Goal: Answer question/provide support: Share knowledge or assist other users

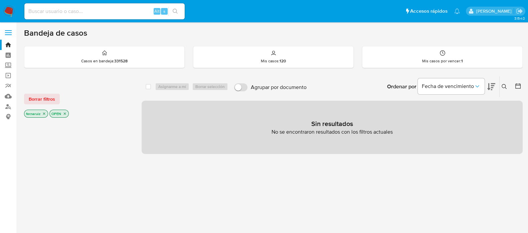
click at [8, 11] on img at bounding box center [8, 11] width 11 height 11
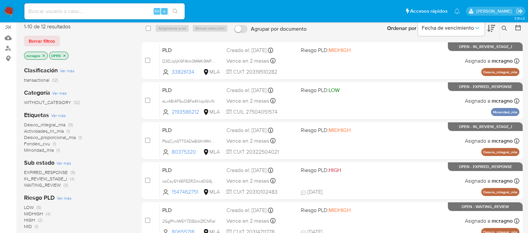
scroll to position [41, 0]
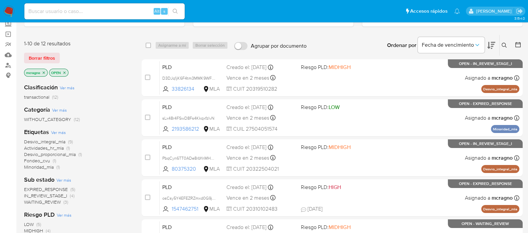
click at [63, 71] on icon "close-filter" at bounding box center [64, 73] width 4 height 4
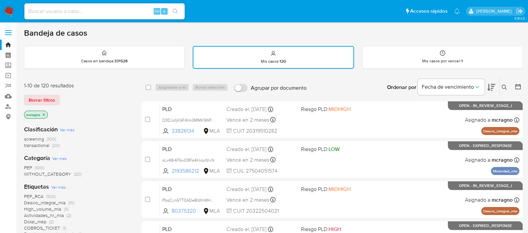
click at [518, 88] on icon at bounding box center [517, 86] width 7 height 7
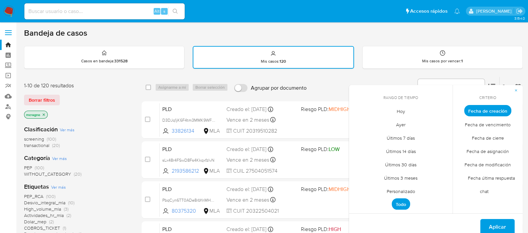
click at [417, 192] on span "Personalizado" at bounding box center [400, 192] width 42 height 14
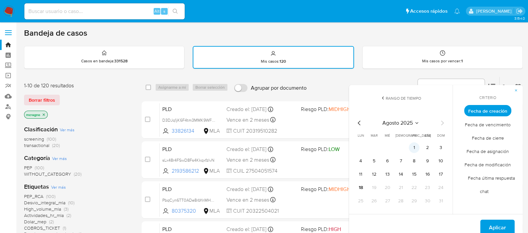
click at [415, 144] on button "1" at bounding box center [413, 147] width 11 height 11
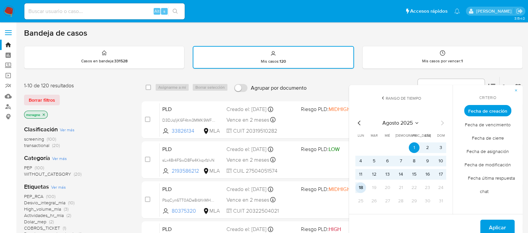
click at [364, 187] on button "18" at bounding box center [360, 188] width 11 height 11
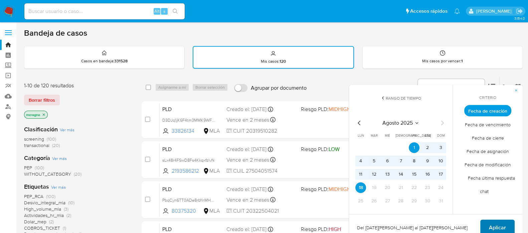
click at [494, 226] on span "Aplicar" at bounding box center [497, 228] width 17 height 15
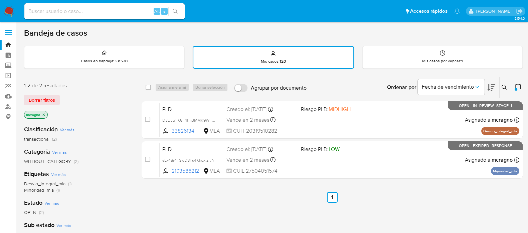
click at [514, 88] on div at bounding box center [515, 89] width 3 height 3
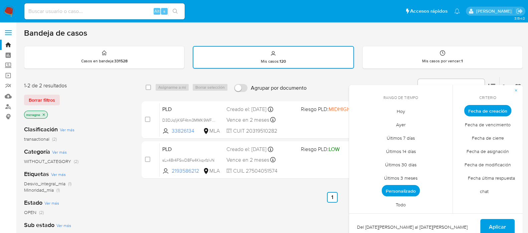
click at [402, 201] on span "Todo" at bounding box center [400, 205] width 24 height 14
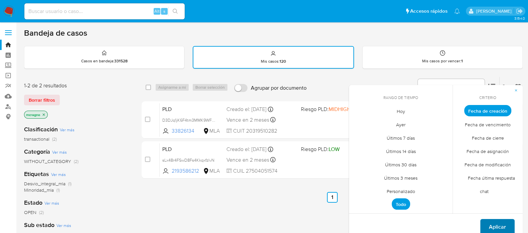
click at [499, 224] on span "Aplicar" at bounding box center [497, 227] width 17 height 15
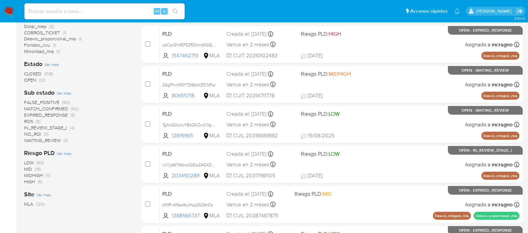
scroll to position [209, 0]
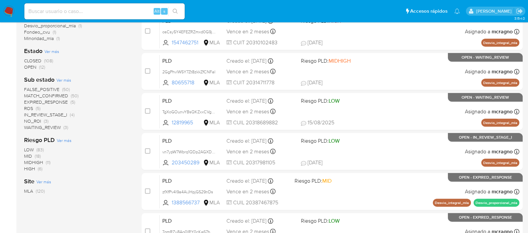
click at [60, 125] on span "WAITING_REVIEW" at bounding box center [42, 127] width 37 height 7
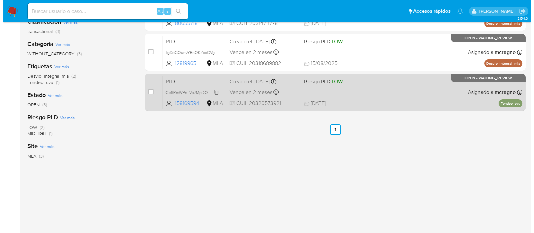
scroll to position [24, 0]
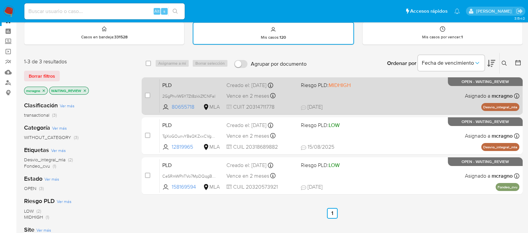
click at [405, 88] on div "PLD 2GgPhvlW5Y7Zt8zkkZfCNFal 80655718 MLA Riesgo PLD: MIDHIGH Creado el: 12/07/…" at bounding box center [339, 96] width 359 height 34
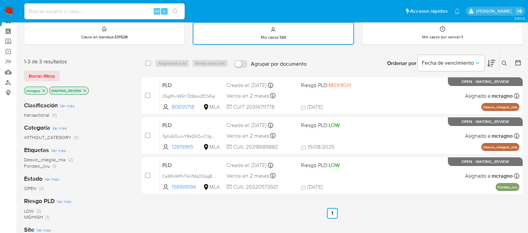
drag, startPoint x: 149, startPoint y: 96, endPoint x: 193, endPoint y: 69, distance: 51.5
click at [150, 95] on input "checkbox" at bounding box center [147, 95] width 5 height 5
checkbox input "true"
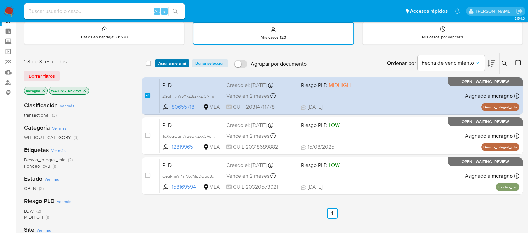
click at [181, 61] on span "Asignarme a mí" at bounding box center [172, 63] width 28 height 7
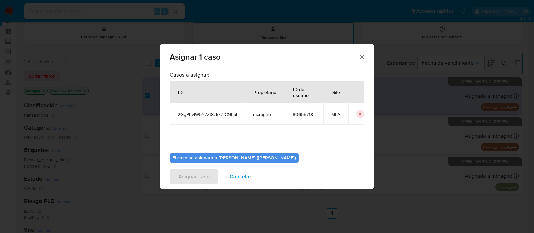
scroll to position [34, 0]
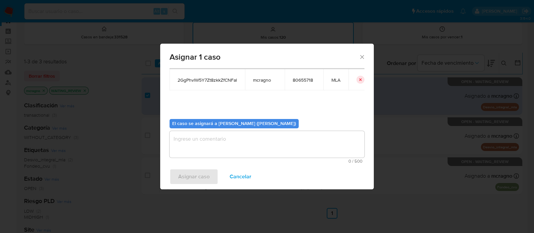
click at [202, 148] on textarea "assign-modal" at bounding box center [267, 144] width 195 height 27
click at [205, 175] on span "Asignar caso" at bounding box center [193, 177] width 31 height 15
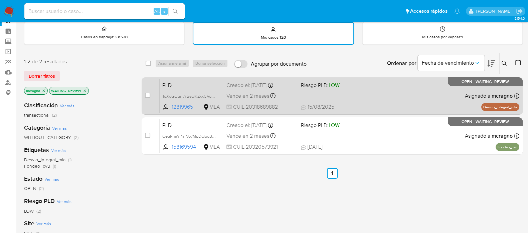
click at [389, 84] on div "PLD TgXoGOunvYBsQKZxxCVgD2ft 12819965 MLA Riesgo PLD: LOW Creado el: 12/07/2025…" at bounding box center [339, 96] width 359 height 34
click at [149, 94] on input "checkbox" at bounding box center [147, 95] width 5 height 5
checkbox input "true"
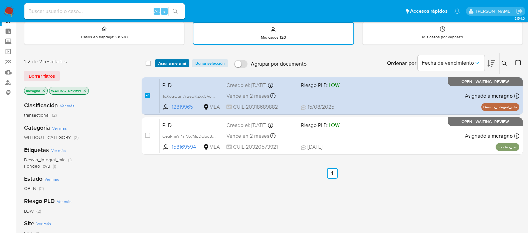
click at [165, 64] on span "Asignarme a mí" at bounding box center [172, 63] width 28 height 7
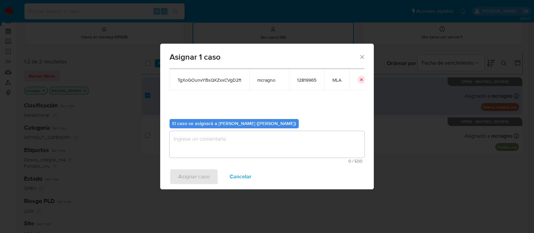
click at [210, 151] on textarea "assign-modal" at bounding box center [267, 144] width 195 height 27
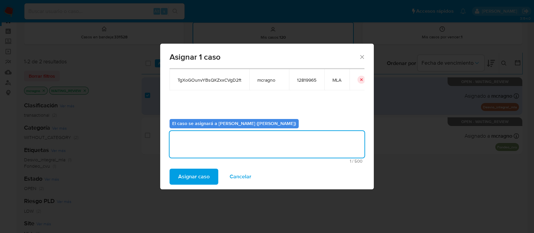
click at [195, 178] on span "Asignar caso" at bounding box center [193, 177] width 31 height 15
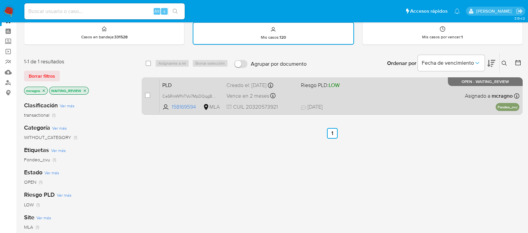
click at [431, 93] on div "PLD CeSRmWPnTVo7MpDQqgBXAm8d 158169594 MLA Riesgo PLD: LOW Creado el: 12/07/202…" at bounding box center [339, 96] width 359 height 34
click at [146, 98] on div "case-item-checkbox" at bounding box center [147, 96] width 5 height 8
click at [147, 95] on input "checkbox" at bounding box center [147, 95] width 5 height 5
checkbox input "true"
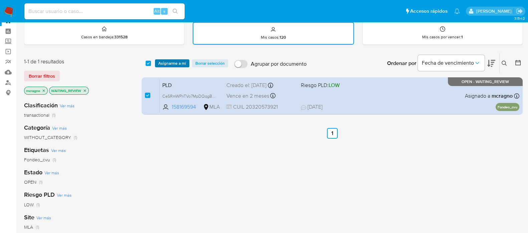
click at [176, 64] on span "Asignarme a mí" at bounding box center [172, 63] width 28 height 7
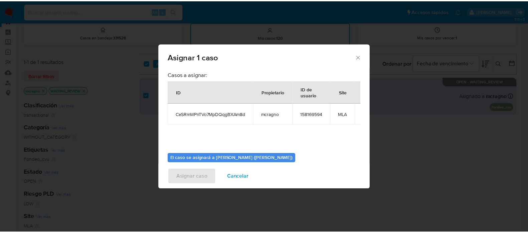
scroll to position [41, 0]
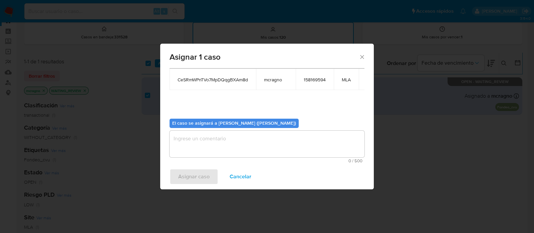
click at [195, 149] on textarea "assign-modal" at bounding box center [267, 144] width 195 height 27
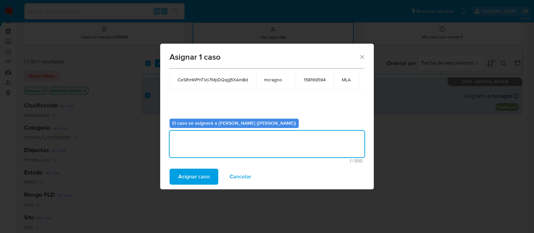
click at [192, 176] on span "Asignar caso" at bounding box center [193, 177] width 31 height 15
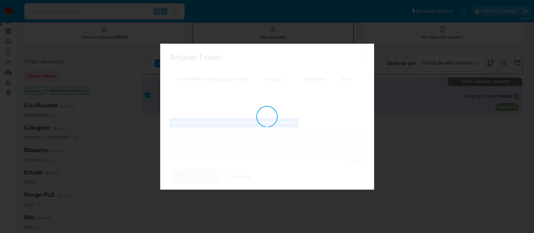
checkbox input "false"
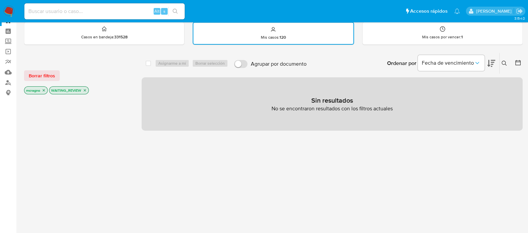
click at [84, 88] on icon "close-filter" at bounding box center [85, 90] width 4 height 4
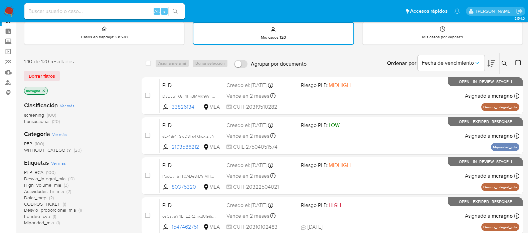
click at [44, 89] on icon "close-filter" at bounding box center [44, 91] width 4 height 4
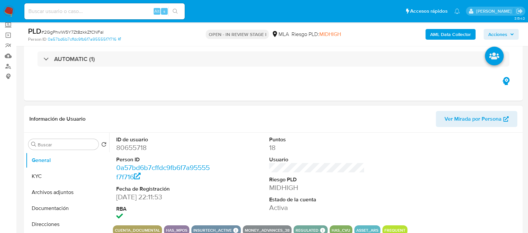
scroll to position [41, 0]
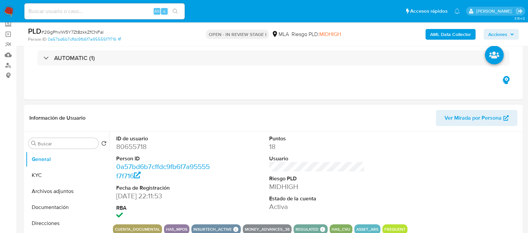
click at [137, 145] on dd "80655718" at bounding box center [163, 146] width 95 height 9
copy dd "80655718"
select select "10"
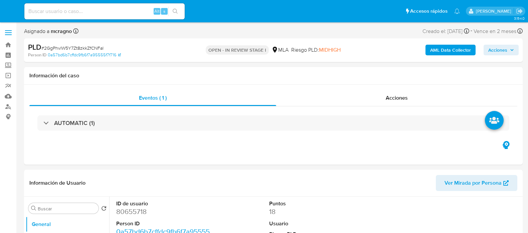
select select "10"
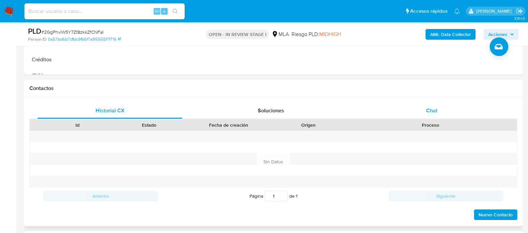
scroll to position [292, 0]
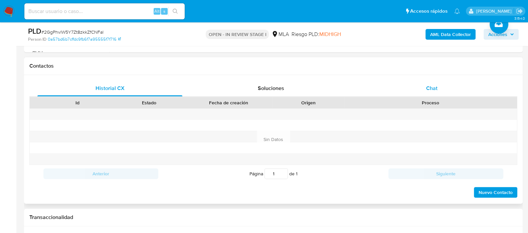
click at [445, 81] on div "Chat" at bounding box center [431, 88] width 145 height 16
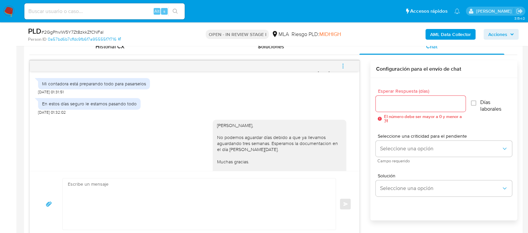
scroll to position [760, 0]
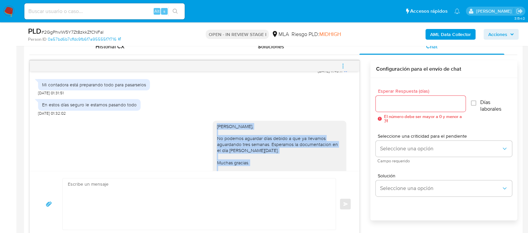
drag, startPoint x: 211, startPoint y: 107, endPoint x: 271, endPoint y: 163, distance: 82.4
click at [271, 163] on div "Hola Mauro Lucas Soldavini, No podemos aguardar días debido a que ya llevamos a…" at bounding box center [279, 153] width 125 height 61
copy div "Hola Mauro Lucas Soldavini, No podemos aguardar días debido a que ya llevamos a…"
click at [172, 218] on textarea at bounding box center [197, 204] width 259 height 51
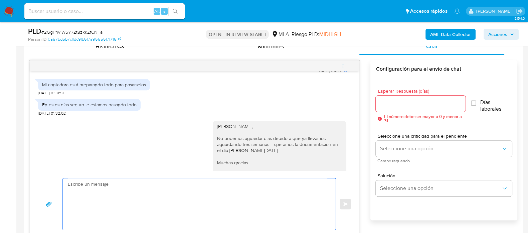
paste textarea "Hola Mauro Lucas Soldavini, No podemos aguardar días debido a que ya llevamos a…"
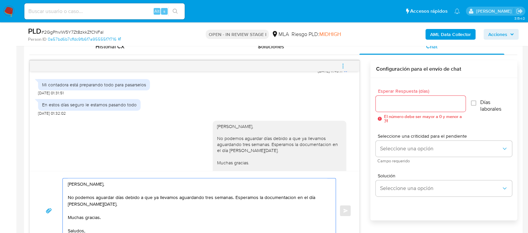
scroll to position [340, 0]
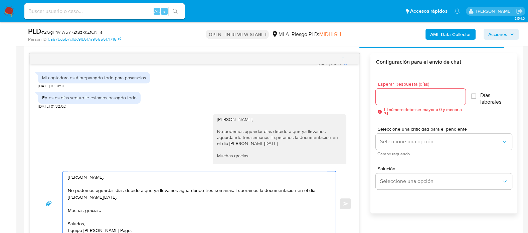
drag, startPoint x: 95, startPoint y: 199, endPoint x: 50, endPoint y: 190, distance: 46.6
click at [50, 190] on div "Hola Mauro Lucas Soldavini, No podemos aguardar días debido a que ya llevamos a…" at bounding box center [194, 203] width 313 height 65
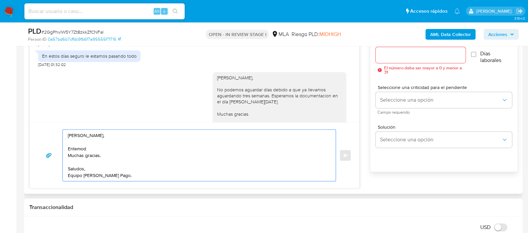
scroll to position [802, 0]
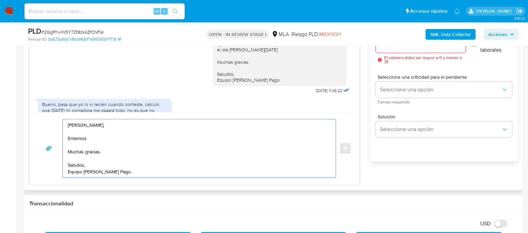
click at [162, 142] on textarea "Hola Mauro Lucas Soldavini, Entemod Muchas gracias. Saludos, Equipo de Mercado …" at bounding box center [197, 148] width 259 height 58
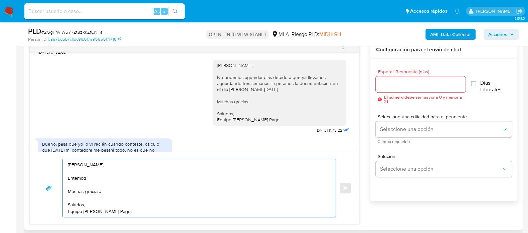
scroll to position [340, 0]
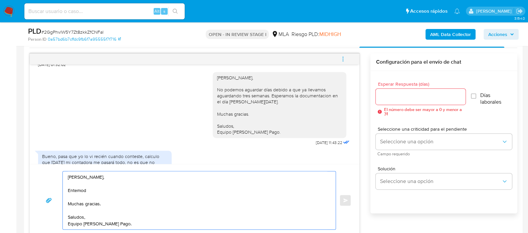
click at [81, 193] on textarea "Hola Mauro Lucas Soldavini, Entemod Muchas gracias. Saludos, Equipo de Mercado …" at bounding box center [197, 201] width 259 height 58
type textarea "Hola Mauro Lucas Soldavini, Por favor, adjunta la documentacion en el día de ho…"
click at [426, 97] on input "Esperar Respuesta (días)" at bounding box center [419, 96] width 89 height 9
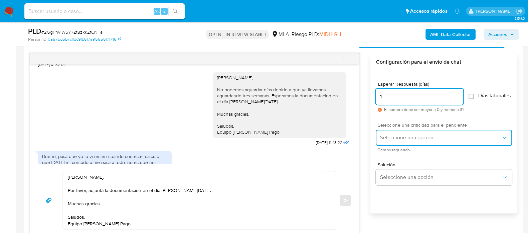
drag, startPoint x: 404, startPoint y: 138, endPoint x: 401, endPoint y: 143, distance: 6.3
click at [403, 138] on span "Seleccione una opción" at bounding box center [439, 137] width 121 height 7
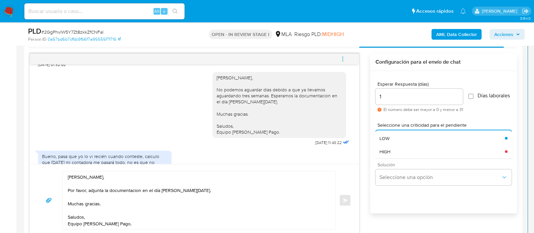
click at [388, 155] on span "HIGH" at bounding box center [384, 152] width 11 height 6
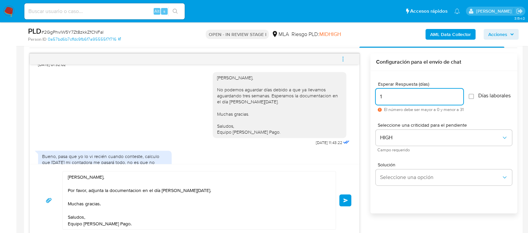
click at [382, 97] on input "1" at bounding box center [418, 96] width 87 height 9
drag, startPoint x: 385, startPoint y: 96, endPoint x: 373, endPoint y: 95, distance: 11.7
click at [373, 95] on div "Esperar Respuesta (días) 1 El número debe ser mayor a 0 y menor a 31 Días labor…" at bounding box center [443, 151] width 147 height 160
type input "0"
click at [343, 203] on button "Enviar" at bounding box center [345, 201] width 12 height 12
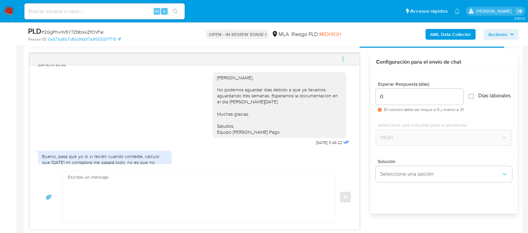
scroll to position [869, 0]
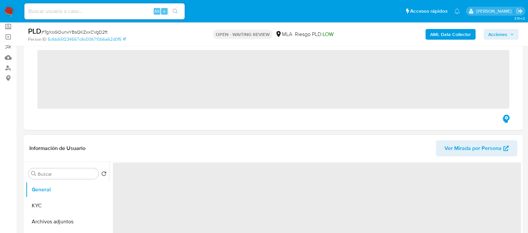
scroll to position [83, 0]
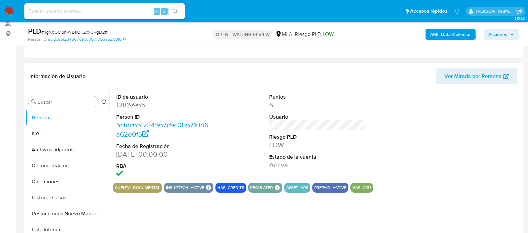
click at [134, 105] on dd "12819965" at bounding box center [163, 104] width 95 height 9
copy dd "12819965"
select select "10"
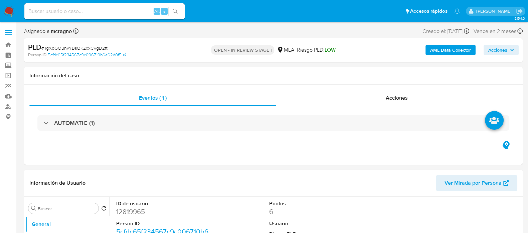
select select "10"
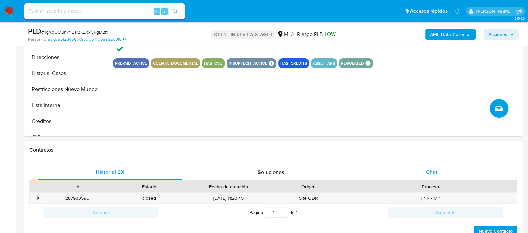
scroll to position [209, 0]
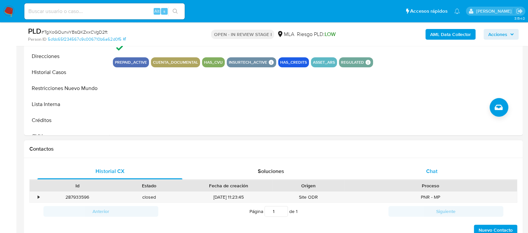
click at [457, 168] on div "Chat" at bounding box center [431, 172] width 145 height 16
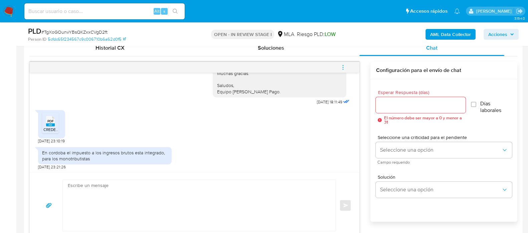
scroll to position [333, 0]
click at [55, 122] on div "PDF PDF" at bounding box center [50, 119] width 14 height 13
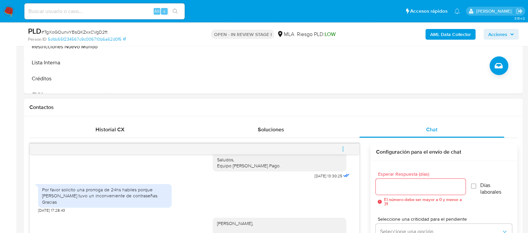
scroll to position [402, 0]
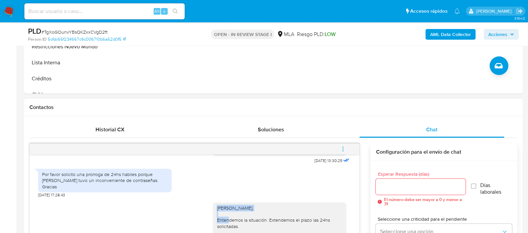
drag, startPoint x: 210, startPoint y: 209, endPoint x: 269, endPoint y: 210, distance: 58.7
click at [269, 210] on div "[PERSON_NAME], Entendemos la situación. Extendemos el plazo las 24hs solicitada…" at bounding box center [279, 233] width 133 height 60
copy div "[PERSON_NAME],"
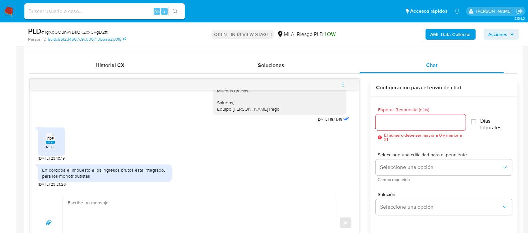
scroll to position [333, 0]
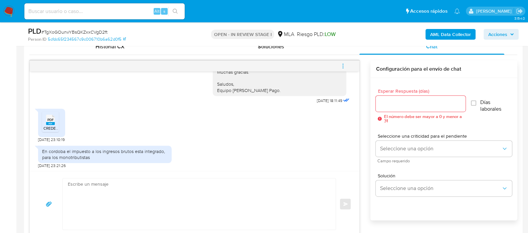
click at [126, 189] on textarea at bounding box center [197, 204] width 259 height 51
paste textarea "[PERSON_NAME],"
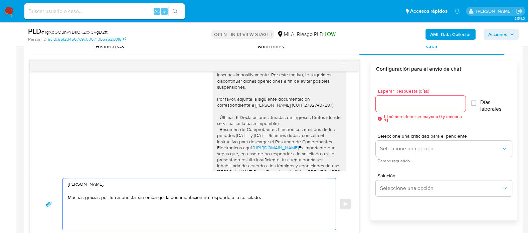
scroll to position [1043, 0]
drag, startPoint x: 323, startPoint y: 145, endPoint x: 198, endPoint y: 88, distance: 136.8
click at [198, 88] on div "Hola Damian Yantorno, Muchas gracias por tu respuesta, no obstante, la document…" at bounding box center [194, 137] width 313 height 220
copy div "Por favor, adjunta la siguiente documentacion correspondiente a Romina Janet Tu…"
click at [281, 195] on textarea "Hola Damian Yantorno, Muchas gracias por tu respuesta, sin embargo, la document…" at bounding box center [197, 204] width 259 height 51
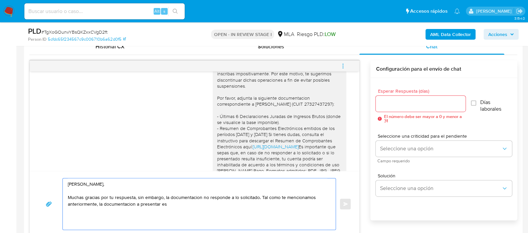
paste textarea "Por favor, adjunta la siguiente documentacion correspondiente a Romina Janet Tu…"
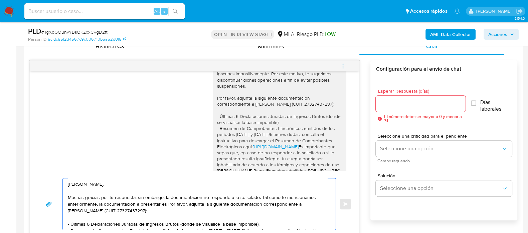
scroll to position [340, 0]
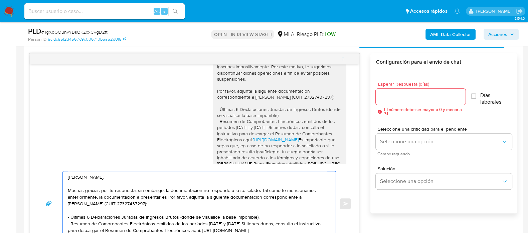
drag, startPoint x: 168, startPoint y: 195, endPoint x: 260, endPoint y: 196, distance: 92.8
click at [260, 196] on textarea "Hola Damian Yantorno, Muchas gracias por tu respuesta, sin embargo, la document…" at bounding box center [197, 204] width 259 height 65
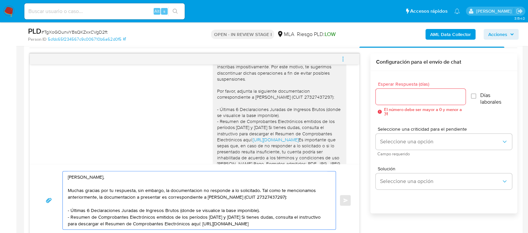
drag, startPoint x: 167, startPoint y: 197, endPoint x: 305, endPoint y: 195, distance: 138.5
click at [305, 195] on textarea "Hola Damian Yantorno, Muchas gracias por tu respuesta, sin embargo, la document…" at bounding box center [197, 201] width 259 height 58
click at [136, 196] on textarea "Hola Damian Yantorno, Muchas gracias por tu respuesta, sin embargo, la document…" at bounding box center [197, 201] width 259 height 58
paste textarea "correspondiente a Romina Janet Tuma Torres (CUIT 27327437297):"
click at [336, 191] on div "Hola Damian Yantorno, Muchas gracias por tu respuesta, sin embargo, la document…" at bounding box center [194, 200] width 313 height 59
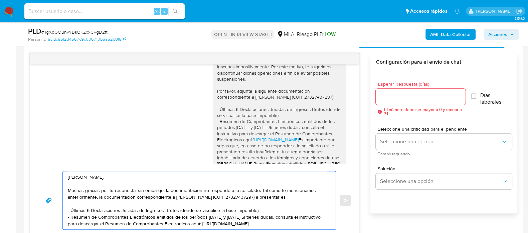
click at [325, 198] on textarea "Hola Damian Yantorno, Muchas gracias por tu respuesta, sin embargo, la document…" at bounding box center [197, 201] width 259 height 58
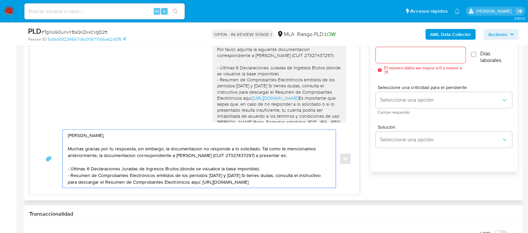
click at [305, 180] on textarea "Hola Damian Yantorno, Muchas gracias por tu respuesta, sin embargo, la document…" at bounding box center [197, 159] width 259 height 58
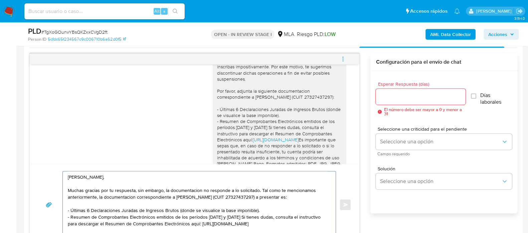
scroll to position [2, 0]
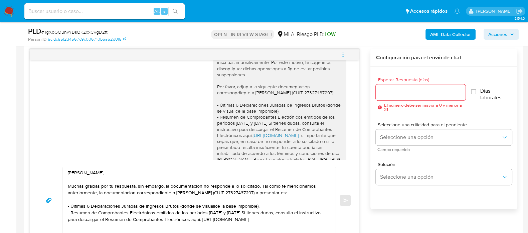
drag, startPoint x: 323, startPoint y: 134, endPoint x: 293, endPoint y: 137, distance: 30.2
click at [293, 137] on div "Hola Damian Yantorno, Muchas gracias por tu respuesta, no obstante, la document…" at bounding box center [279, 123] width 125 height 200
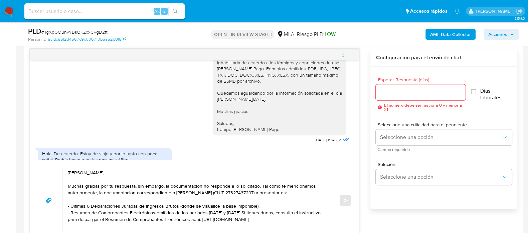
scroll to position [1126, 0]
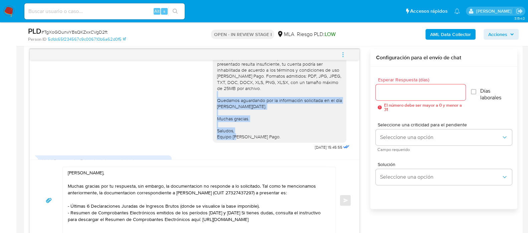
drag, startPoint x: 267, startPoint y: 144, endPoint x: 208, endPoint y: 107, distance: 70.1
click at [213, 107] on div "Hola Damian Yantorno, Muchas gracias por tu respuesta, no obstante, la document…" at bounding box center [279, 40] width 133 height 206
copy div "Quedamos aguardando por la información solicitada en el día de hoy. Muchas grac…"
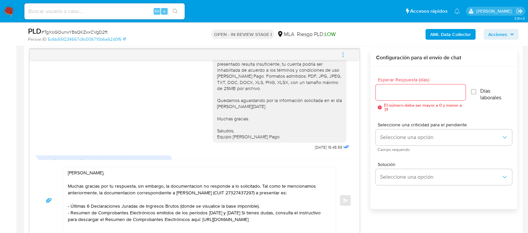
click at [307, 220] on textarea "Hola Damian Yantorno, Muchas gracias por tu respuesta, sin embargo, la document…" at bounding box center [197, 200] width 259 height 67
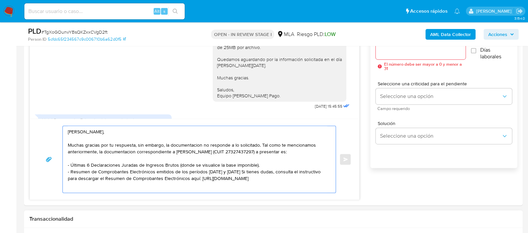
scroll to position [386, 0]
paste textarea "Quedamos aguardando por la información solicitada en el día de hoy. Muchas grac…"
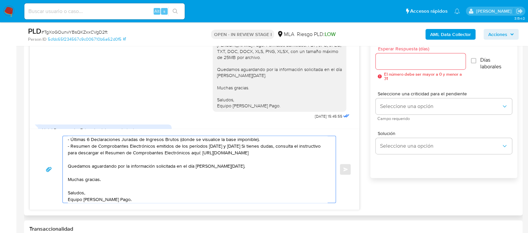
scroll to position [345, 0]
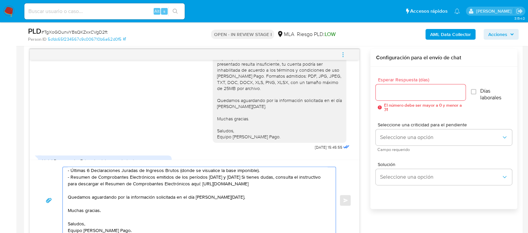
type textarea "Hola Damian Yantorno, Muchas gracias por tu respuesta, sin embargo, la document…"
click at [401, 92] on input "Esperar Respuesta (días)" at bounding box center [419, 92] width 89 height 9
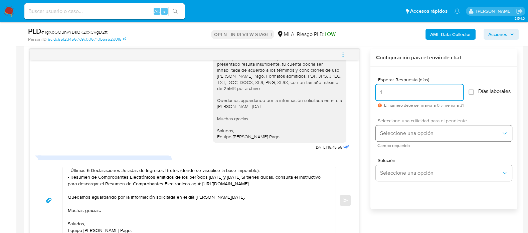
type input "1"
click at [399, 145] on div "Seleccione una criticidad para el pendiente Seleccione una opción Campo requeri…" at bounding box center [443, 132] width 136 height 29
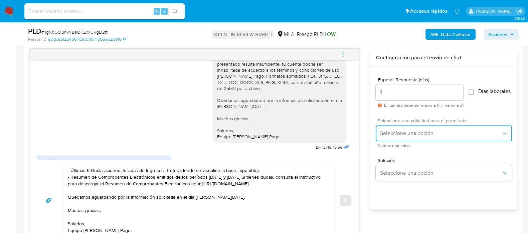
click at [395, 135] on button "Seleccione una opción" at bounding box center [443, 133] width 136 height 16
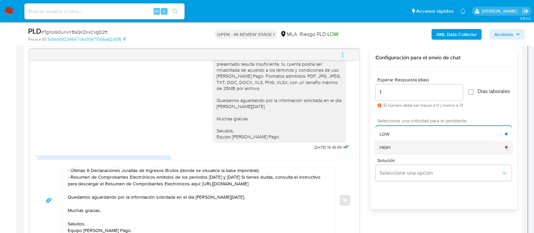
click at [390, 150] on span "HIGH" at bounding box center [384, 147] width 11 height 6
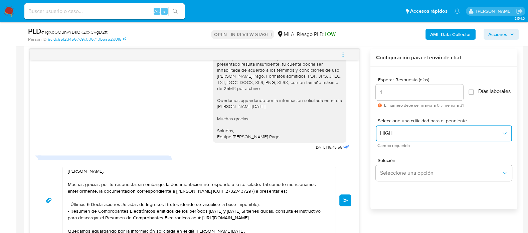
scroll to position [0, 0]
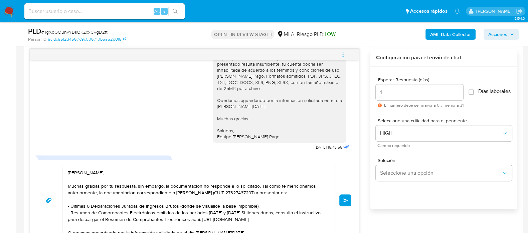
click at [342, 199] on button "Enviar" at bounding box center [345, 201] width 12 height 12
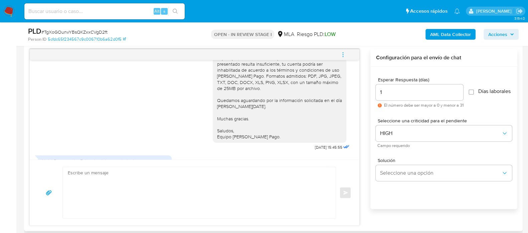
scroll to position [1859, 0]
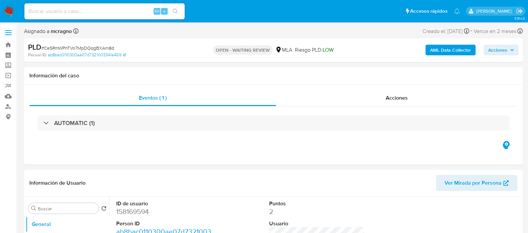
select select "10"
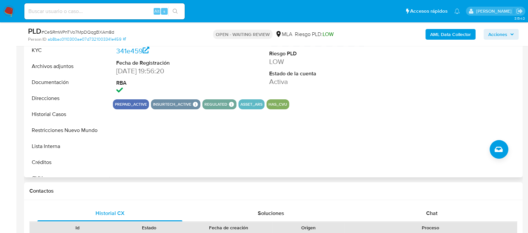
click at [134, 26] on dd "158169594" at bounding box center [163, 21] width 95 height 9
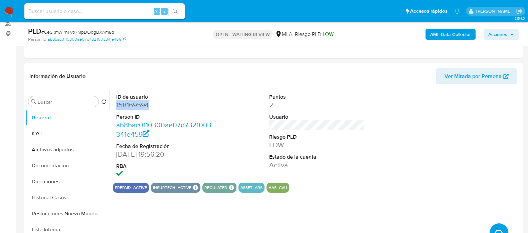
scroll to position [292, 0]
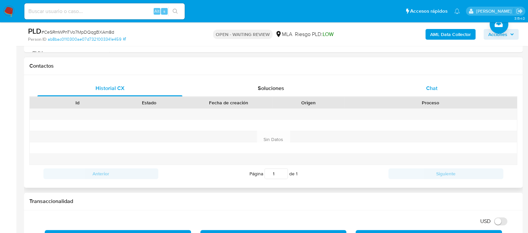
click at [422, 88] on div "Chat" at bounding box center [431, 88] width 145 height 16
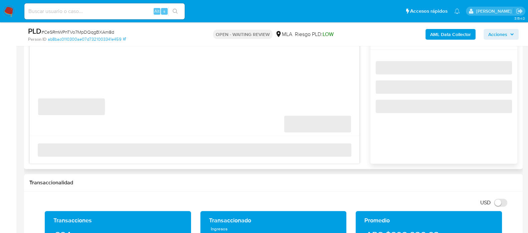
scroll to position [375, 0]
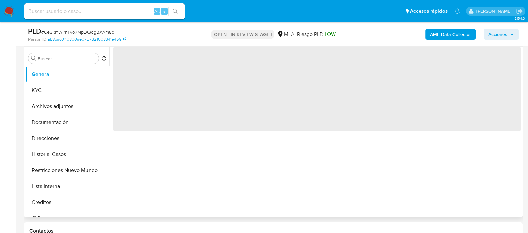
scroll to position [209, 0]
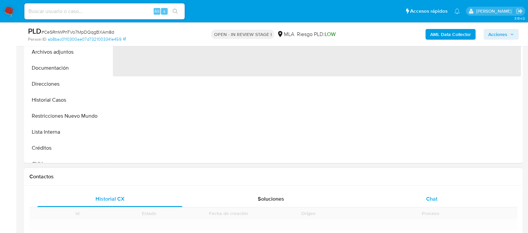
click at [440, 201] on div "Chat" at bounding box center [431, 199] width 145 height 16
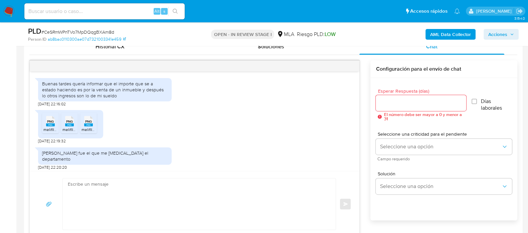
scroll to position [460, 0]
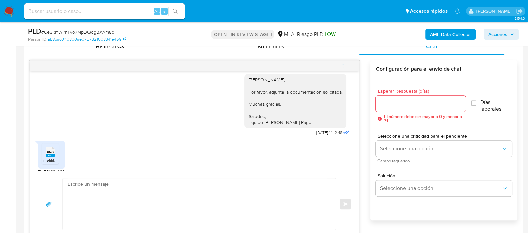
select select "10"
click at [49, 154] on rect at bounding box center [50, 155] width 9 height 3
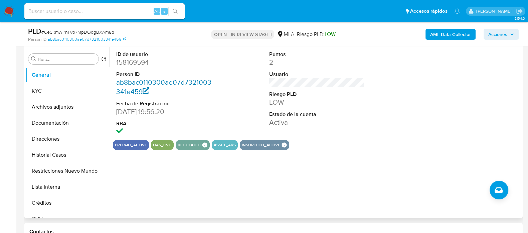
scroll to position [125, 0]
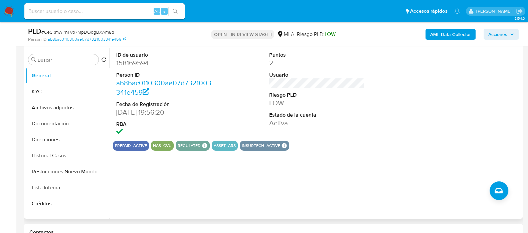
click at [138, 60] on dd "158169594" at bounding box center [163, 62] width 95 height 9
copy dd "158169594"
click at [57, 83] on button "General" at bounding box center [65, 76] width 78 height 16
click at [66, 92] on button "KYC" at bounding box center [65, 92] width 78 height 16
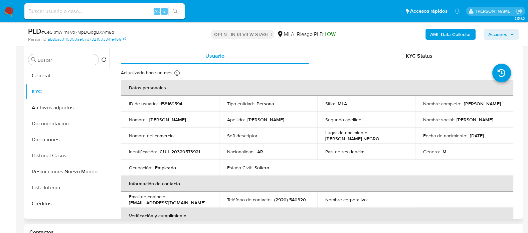
drag, startPoint x: 452, startPoint y: 107, endPoint x: 486, endPoint y: 108, distance: 33.4
click at [486, 107] on div "Nombre completo : Cristian Andres Rodriguez" at bounding box center [464, 104] width 82 height 6
copy p "Cristian Andres Rodriguez"
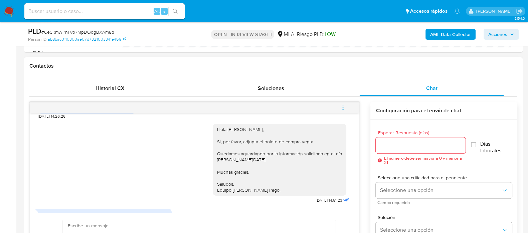
scroll to position [252, 0]
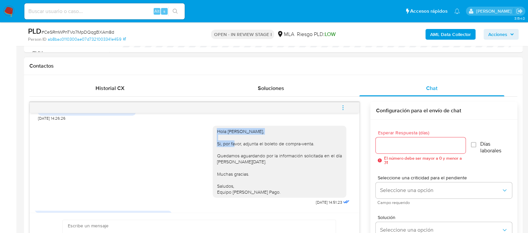
drag, startPoint x: 211, startPoint y: 125, endPoint x: 309, endPoint y: 126, distance: 97.4
click at [309, 128] on div "Hola Cristian Andres Rodriguez, Si, por favor, adjunta el boleto de compra-vent…" at bounding box center [279, 161] width 125 height 67
copy div "Hola Cristian Andres Rodriguez,"
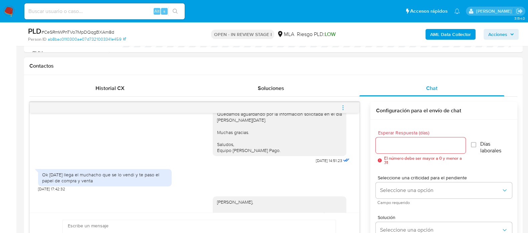
click at [124, 210] on div "Cristian Andres Rodriguez, Aguardamos el envio de la documentacion como máximo …" at bounding box center [194, 235] width 313 height 86
paste textarea "Hola Cristian Andres Rodriguez,"
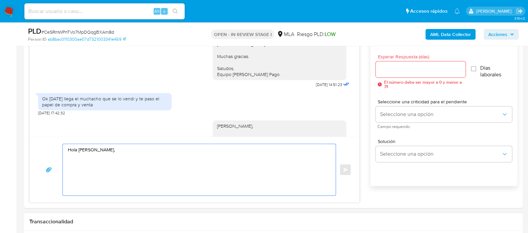
scroll to position [375, 0]
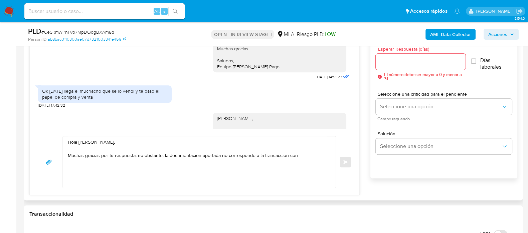
click at [329, 131] on div "Hola Cristian Andres Rodriguez, Muchas gracias por tu respuesta, no obstante, l…" at bounding box center [194, 162] width 329 height 66
click at [324, 156] on textarea "Hola Cristian Andres Rodriguez, Muchas gracias por tu respuesta, no obstante, l…" at bounding box center [197, 161] width 259 height 51
paste textarea "Elio Dante Mamani (CUIL 20294543571"
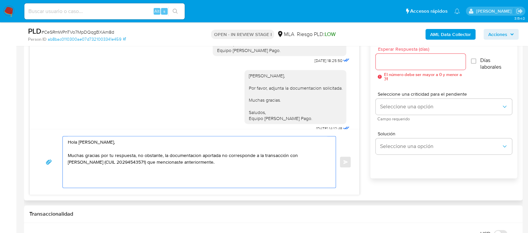
scroll to position [460, 0]
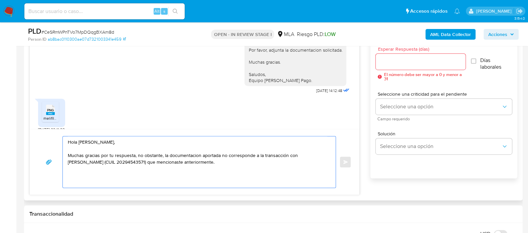
click at [254, 162] on textarea "Hola Cristian Andres Rodriguez, Muchas gracias por tu respuesta, no obstante, l…" at bounding box center [197, 161] width 259 height 51
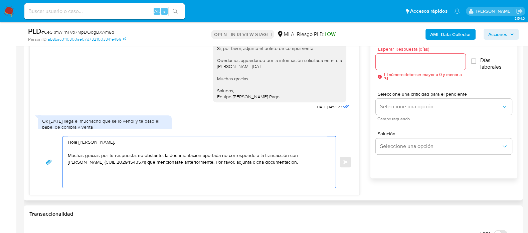
scroll to position [252, 0]
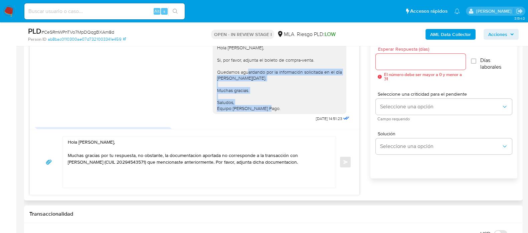
drag, startPoint x: 271, startPoint y: 103, endPoint x: 188, endPoint y: 66, distance: 90.7
click at [188, 66] on div "Hola Cristian Andres Rodriguez, Si, por favor, adjunta el boleto de compra-vent…" at bounding box center [194, 80] width 313 height 86
copy div "Quedamos aguardando por la información solicitada en el día de hoy. Muchas grac…"
click at [105, 176] on textarea "Hola Cristian Andres Rodriguez, Muchas gracias por tu respuesta, no obstante, l…" at bounding box center [197, 161] width 259 height 51
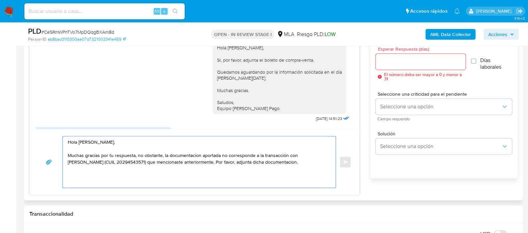
click at [325, 164] on textarea "Hola Cristian Andres Rodriguez, Muchas gracias por tu respuesta, no obstante, l…" at bounding box center [197, 161] width 259 height 51
paste textarea "Quedamos aguardando por la información solicitada en el día de hoy. Muchas grac…"
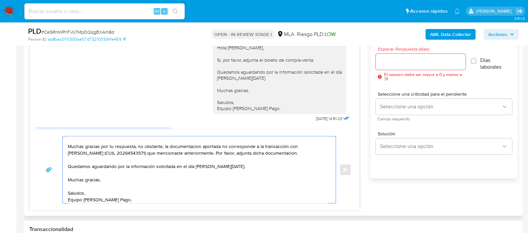
type textarea "Hola Cristian Andres Rodriguez, Muchas gracias por tu respuesta, no obstante, l…"
drag, startPoint x: 405, startPoint y: 56, endPoint x: 400, endPoint y: 72, distance: 17.1
click at [405, 57] on div at bounding box center [419, 62] width 89 height 16
type input "1"
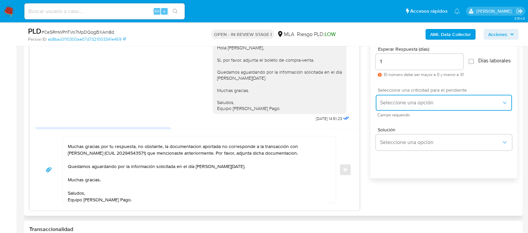
drag, startPoint x: 400, startPoint y: 102, endPoint x: 396, endPoint y: 109, distance: 7.5
click at [400, 102] on button "Seleccione una opción" at bounding box center [443, 103] width 136 height 16
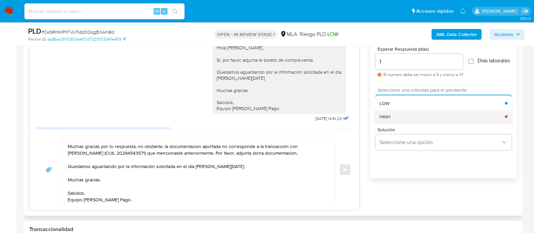
click at [386, 118] on span "HIGH" at bounding box center [384, 116] width 11 height 6
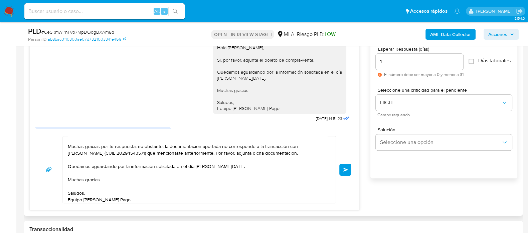
click at [346, 170] on span "Enviar" at bounding box center [345, 170] width 5 height 4
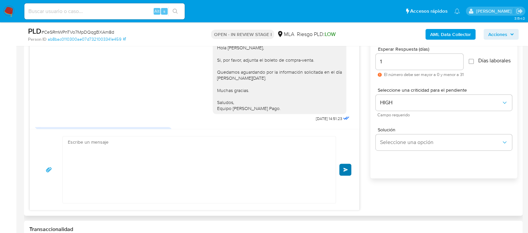
scroll to position [564, 0]
